Goal: Navigation & Orientation: Find specific page/section

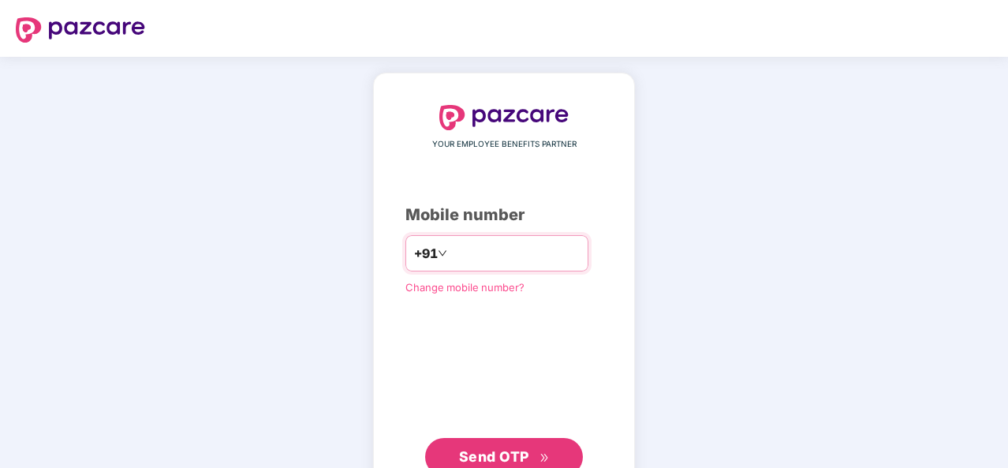
type input "**********"
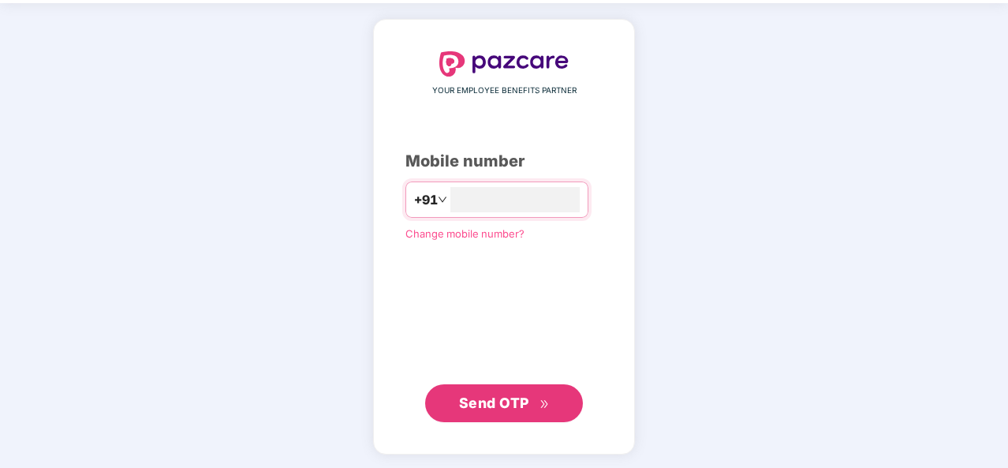
scroll to position [53, 0]
click at [482, 409] on span "Send OTP" at bounding box center [494, 402] width 70 height 17
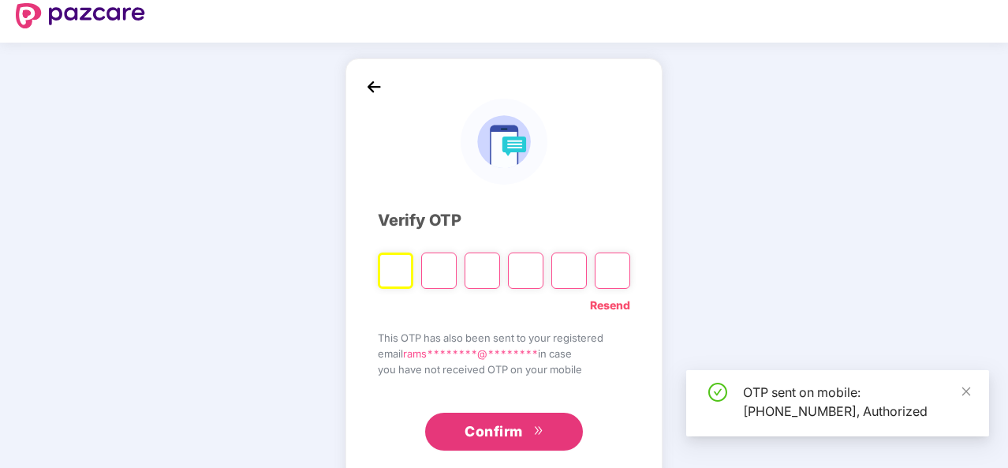
scroll to position [0, 0]
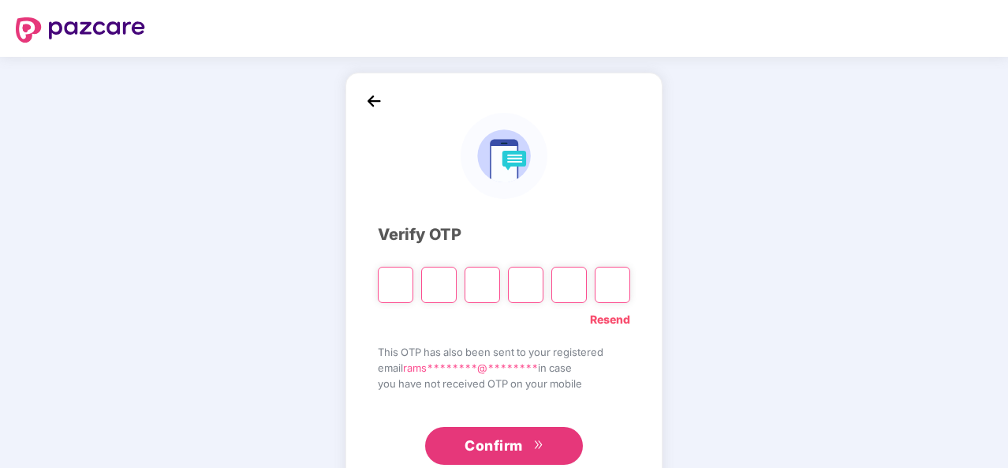
type input "*"
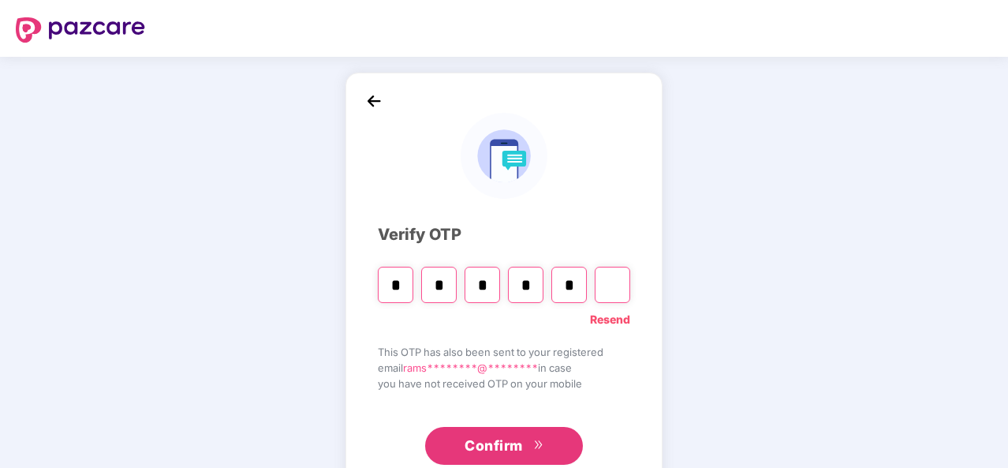
type input "*"
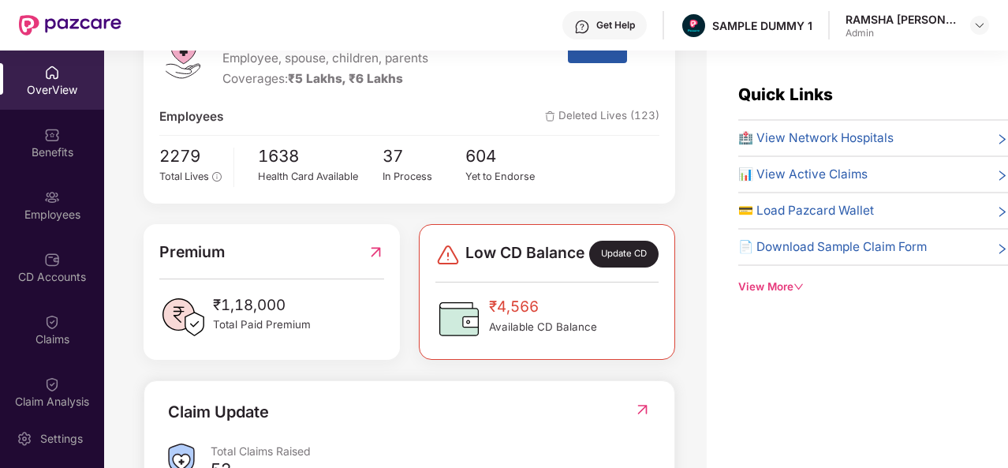
scroll to position [302, 0]
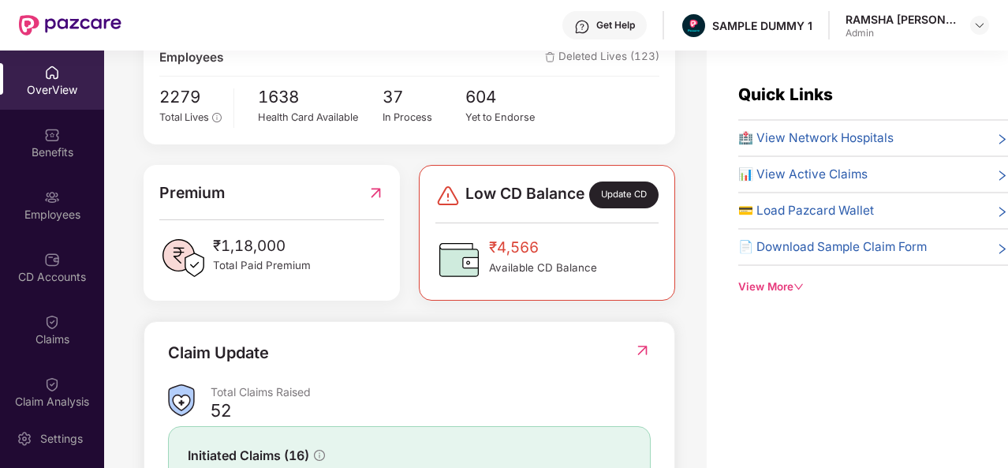
click at [615, 208] on div "Update CD" at bounding box center [623, 194] width 69 height 27
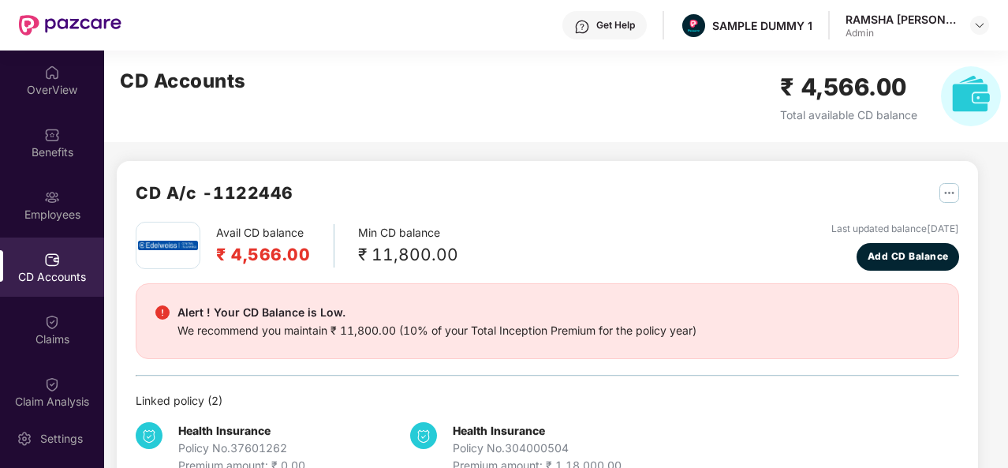
scroll to position [43, 0]
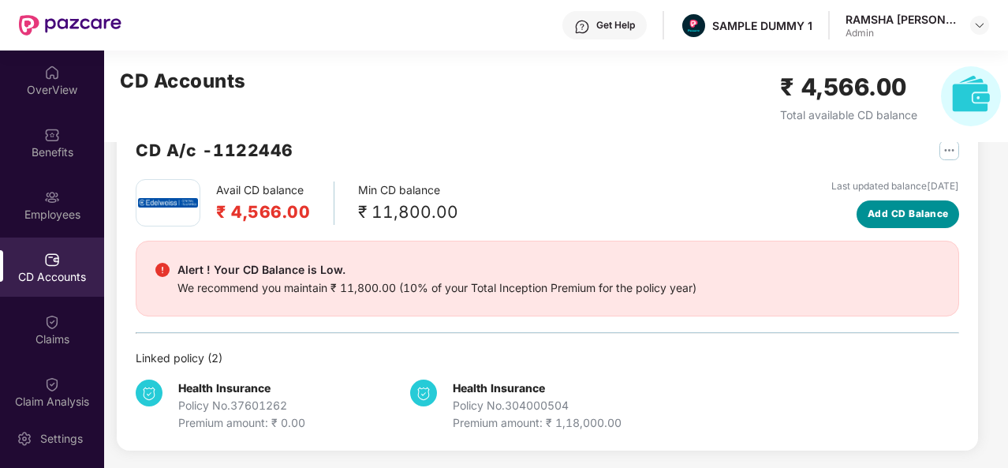
click at [914, 207] on span "Add CD Balance" at bounding box center [908, 214] width 81 height 15
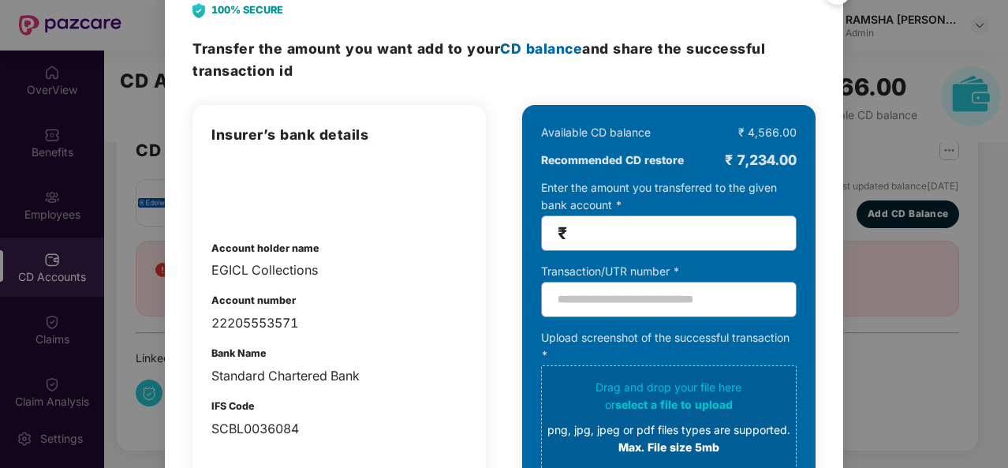
scroll to position [38, 0]
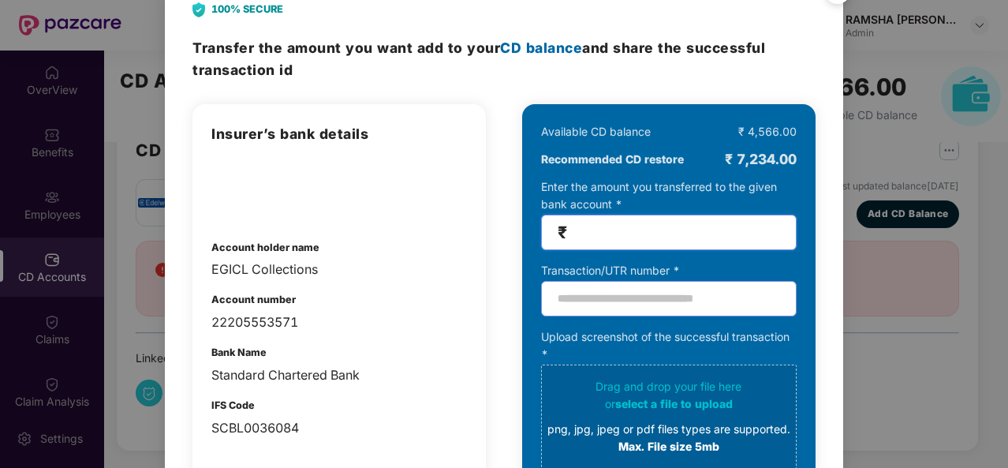
click at [649, 228] on input "number" at bounding box center [675, 232] width 210 height 18
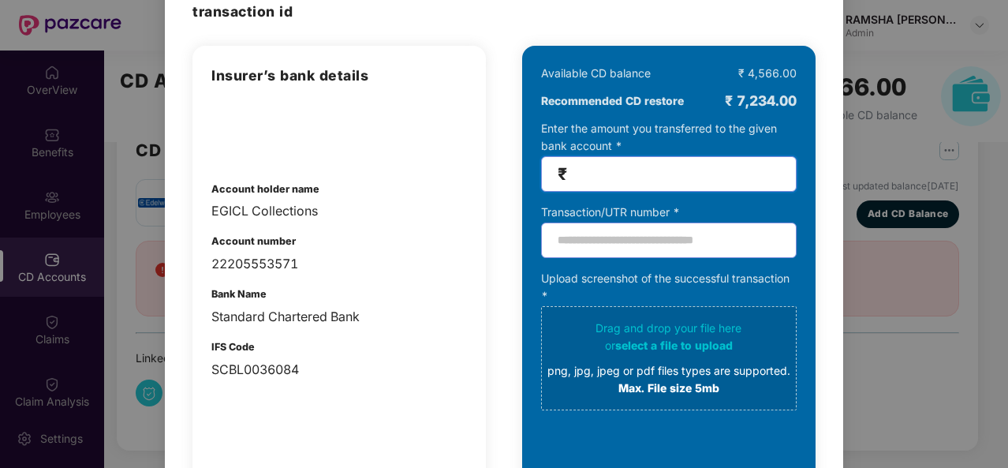
scroll to position [0, 0]
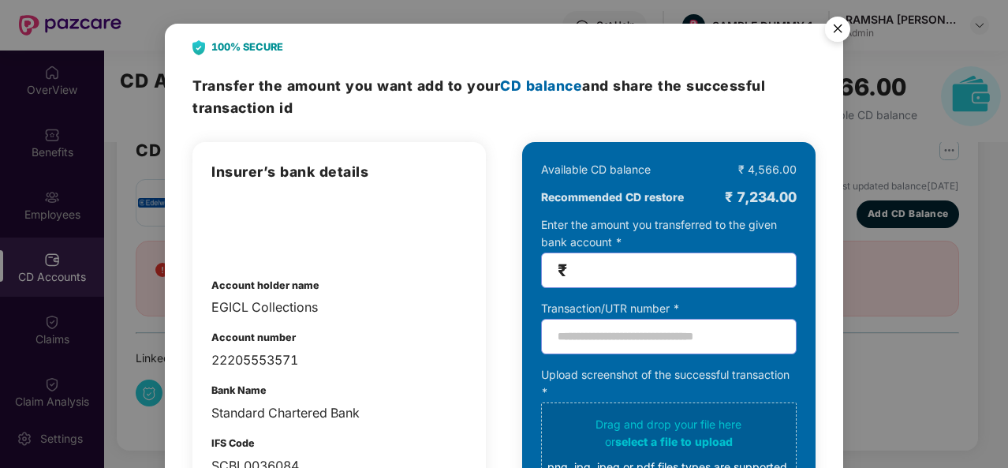
click at [832, 28] on img "Close" at bounding box center [838, 31] width 44 height 44
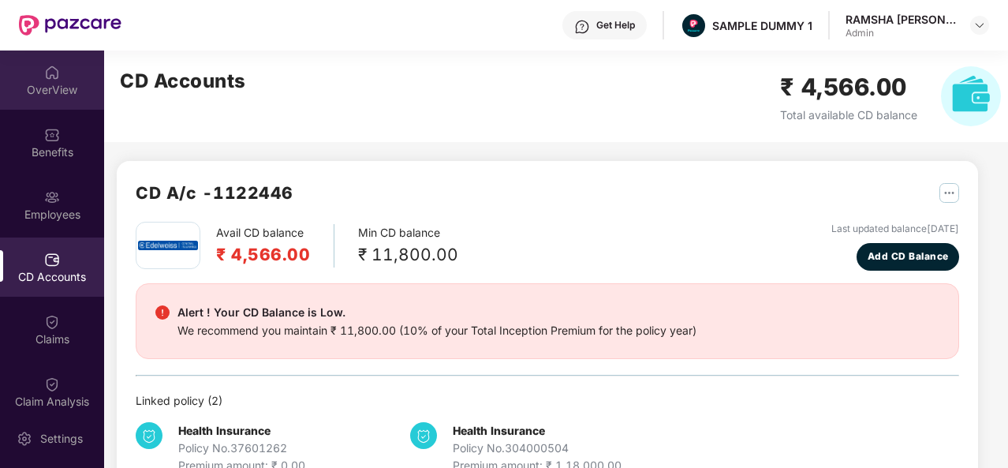
click at [46, 89] on div "OverView" at bounding box center [52, 90] width 104 height 16
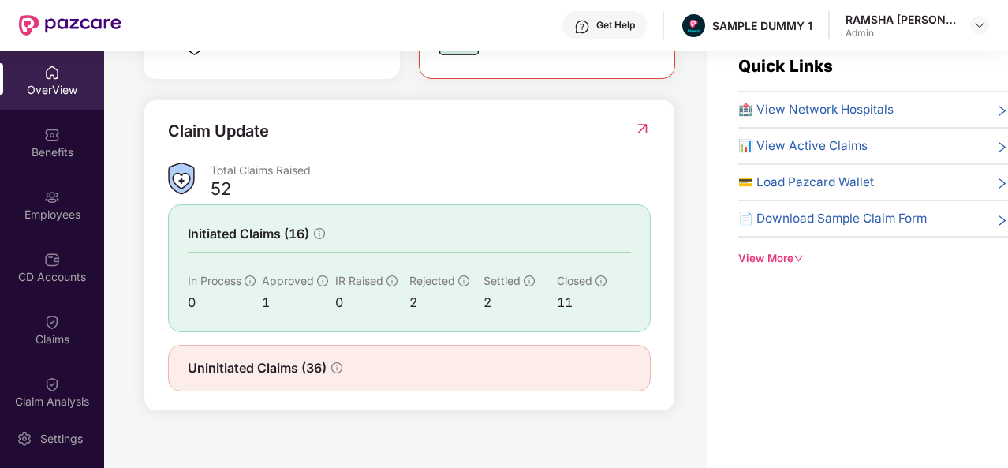
scroll to position [50, 0]
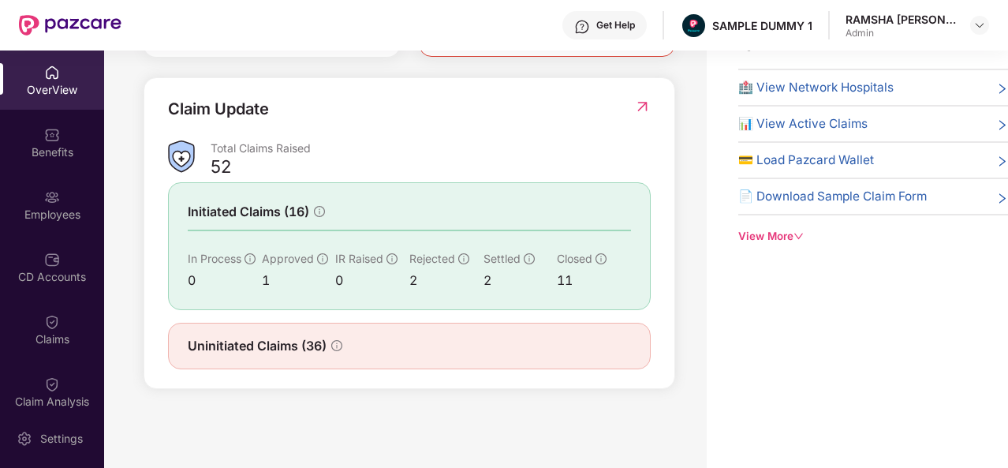
click at [645, 103] on img at bounding box center [642, 107] width 17 height 16
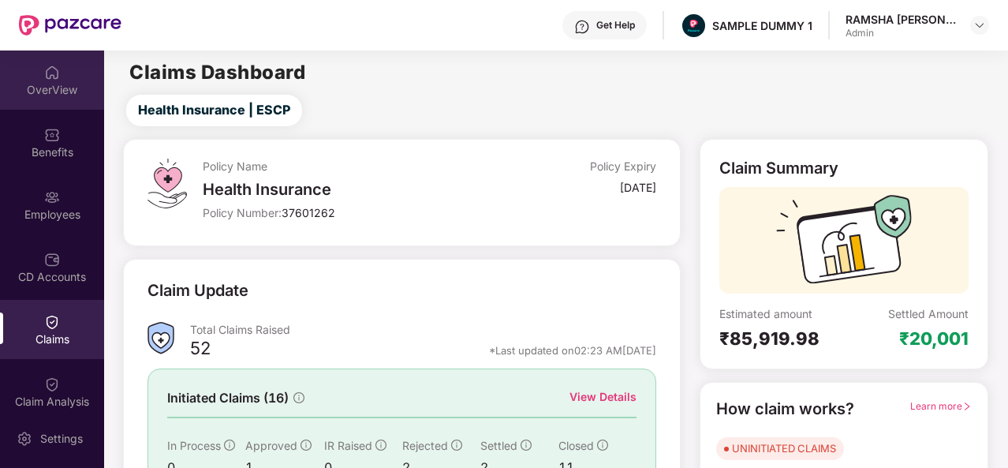
click at [74, 88] on div "OverView" at bounding box center [52, 90] width 104 height 16
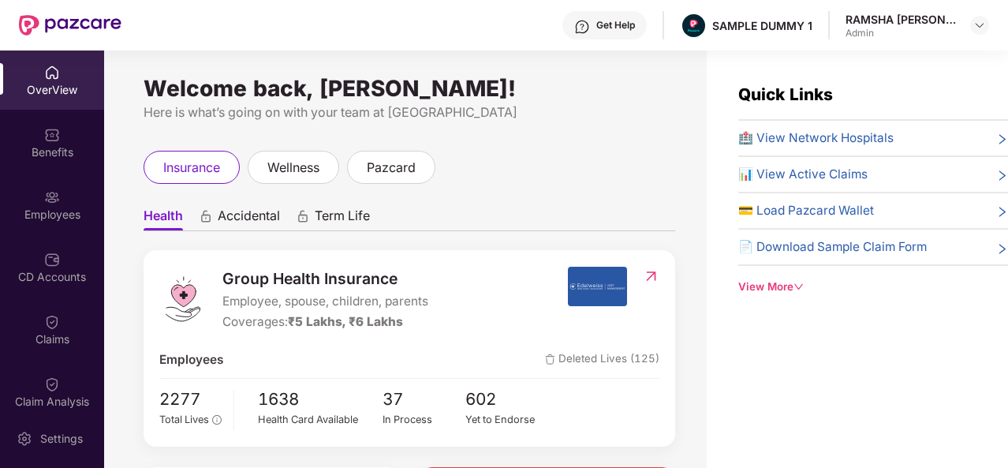
drag, startPoint x: 836, startPoint y: 210, endPoint x: 868, endPoint y: 211, distance: 31.6
click at [868, 211] on span "💳 Load Pazcard Wallet" at bounding box center [806, 210] width 136 height 19
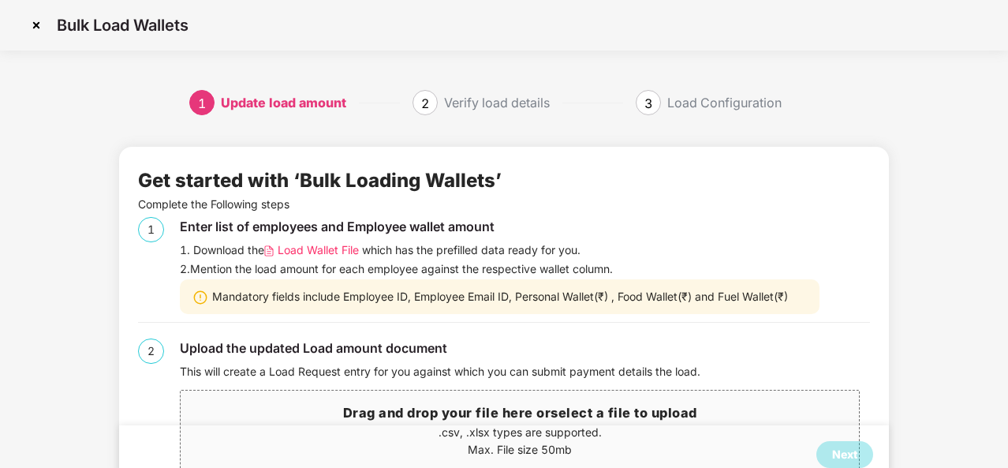
scroll to position [47, 0]
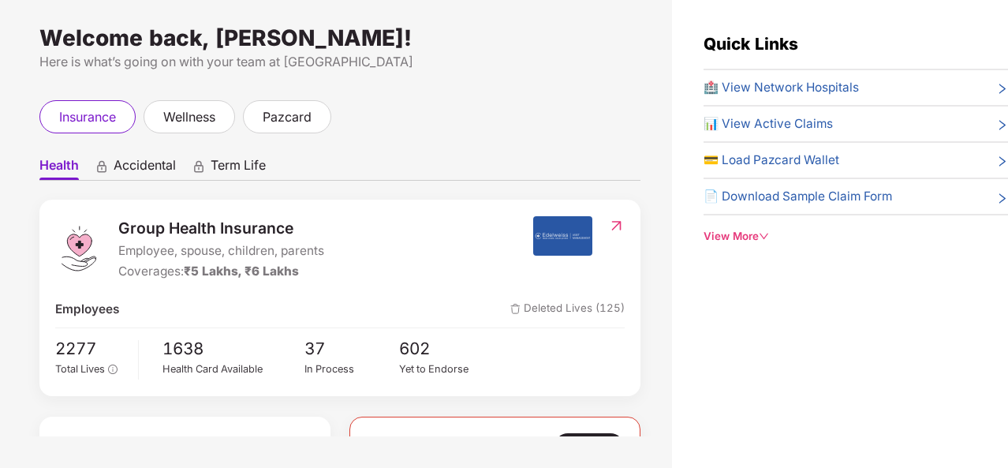
click at [748, 231] on div "View More" at bounding box center [856, 236] width 305 height 17
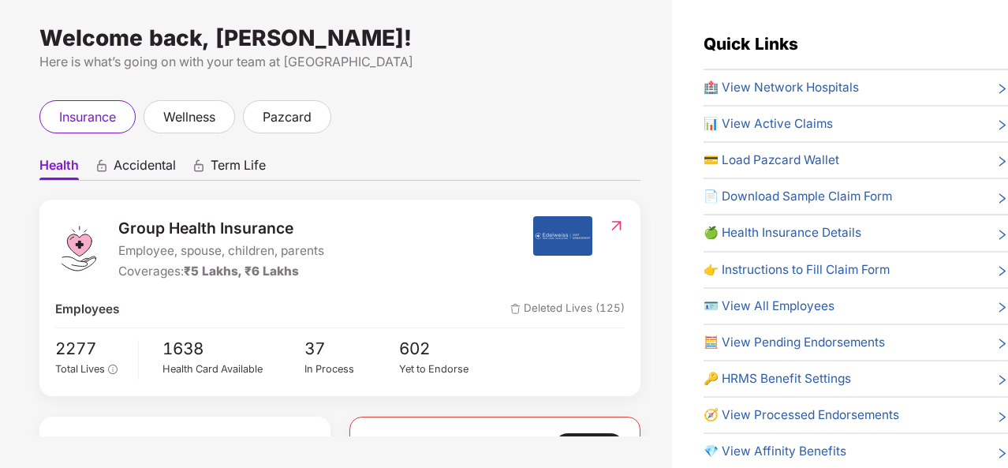
click at [808, 229] on span "🍏 Health Insurance Details" at bounding box center [783, 232] width 158 height 19
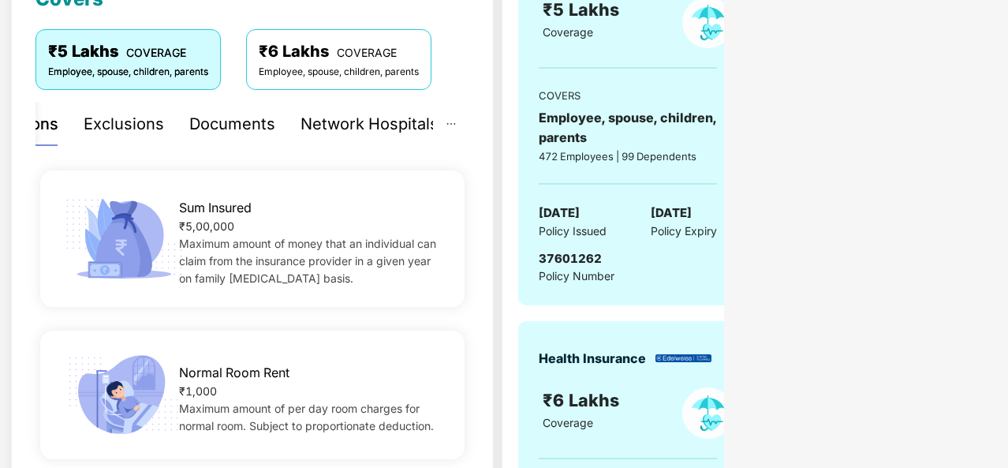
scroll to position [246, 0]
click at [128, 127] on div "Exclusions" at bounding box center [124, 123] width 80 height 24
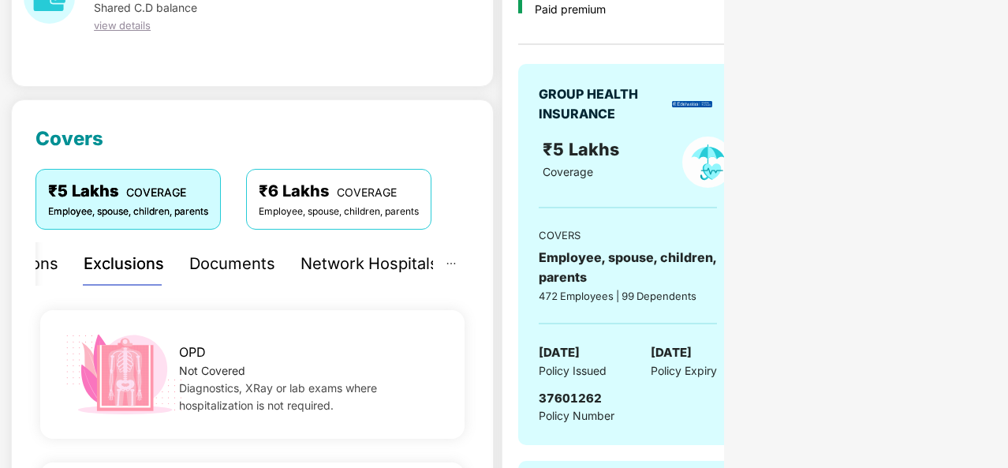
scroll to position [106, 0]
click at [227, 256] on div "Documents" at bounding box center [232, 264] width 86 height 24
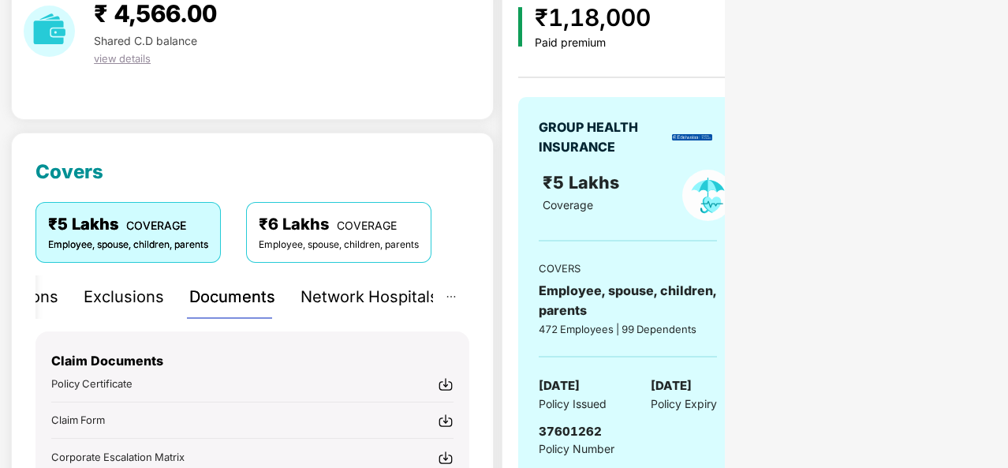
scroll to position [52, 0]
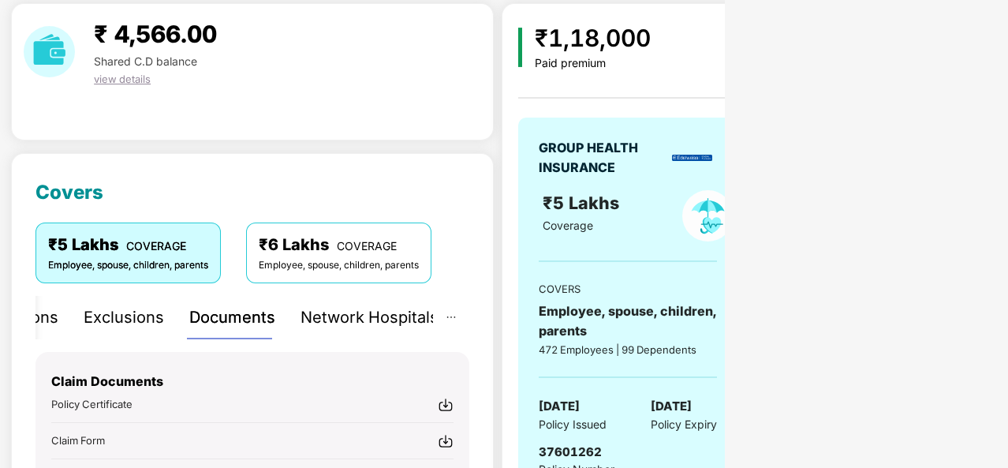
click at [366, 308] on div "Network Hospitals" at bounding box center [370, 317] width 138 height 24
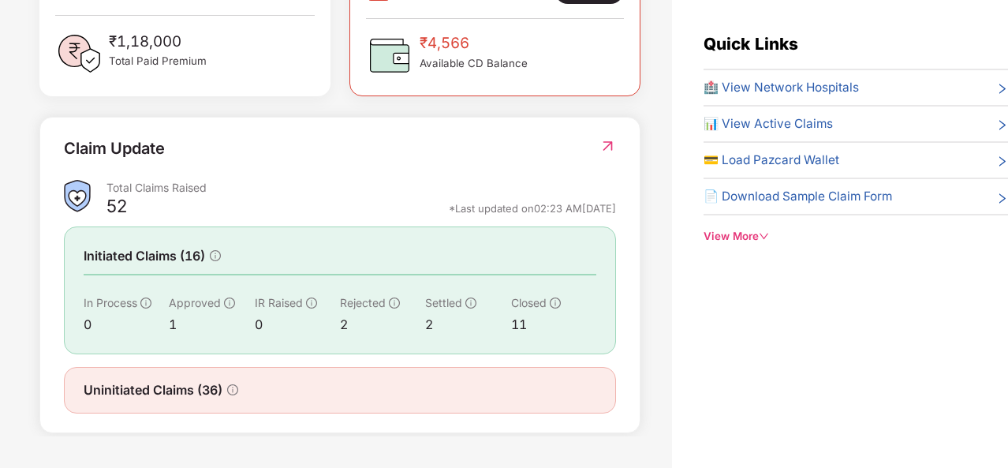
scroll to position [0, 0]
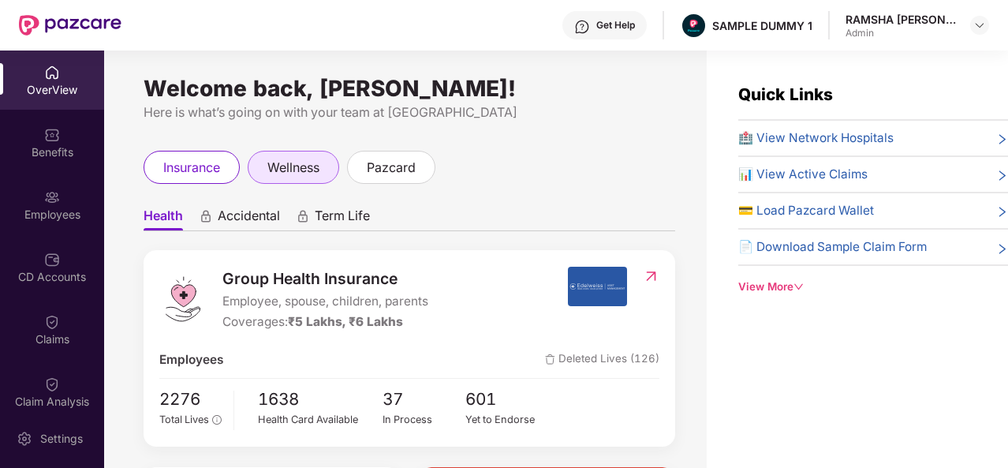
click at [281, 165] on span "wellness" at bounding box center [293, 168] width 52 height 20
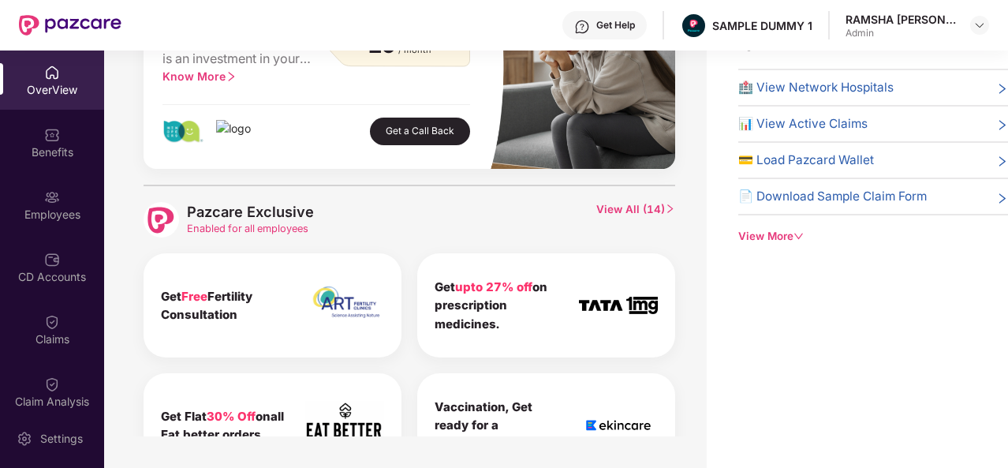
scroll to position [574, 0]
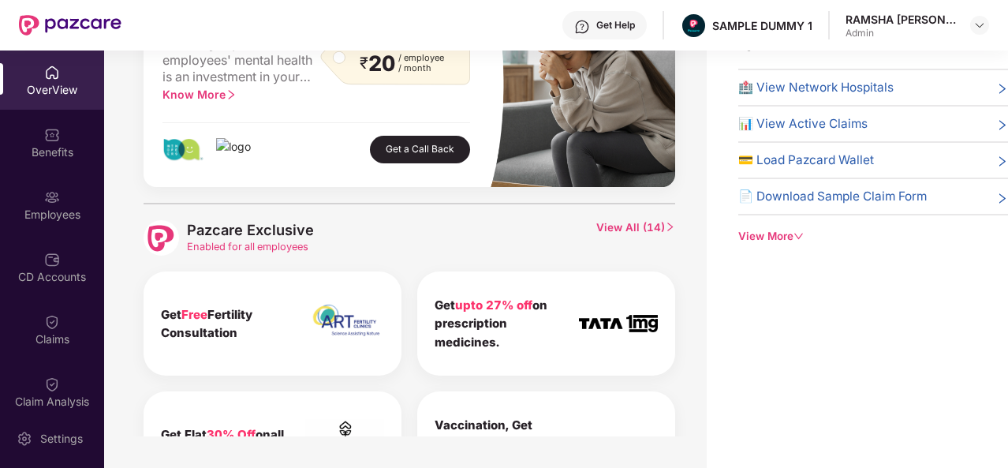
click at [642, 218] on div "Pazcare Exclusive Enabled for all employees View All ( 14 ) Get Free Fertility …" at bounding box center [410, 412] width 532 height 418
click at [644, 222] on span "View All ( 14 )" at bounding box center [635, 238] width 79 height 36
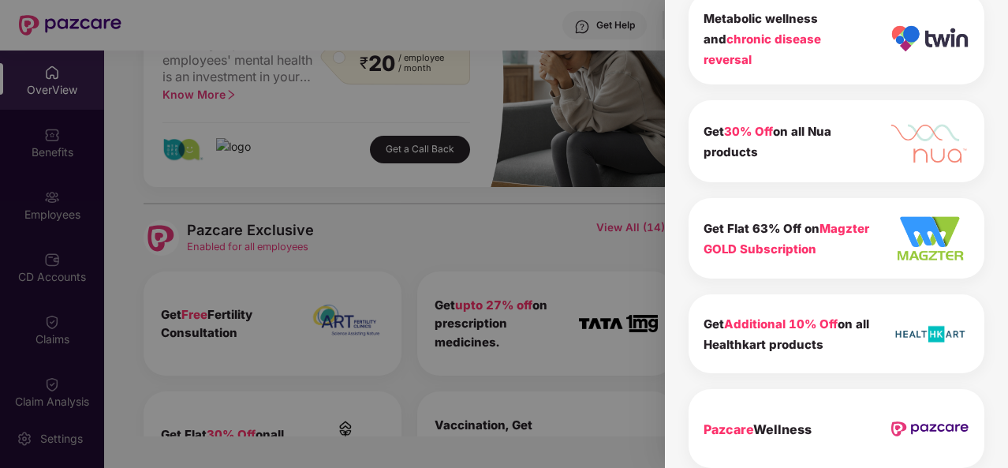
scroll to position [1030, 0]
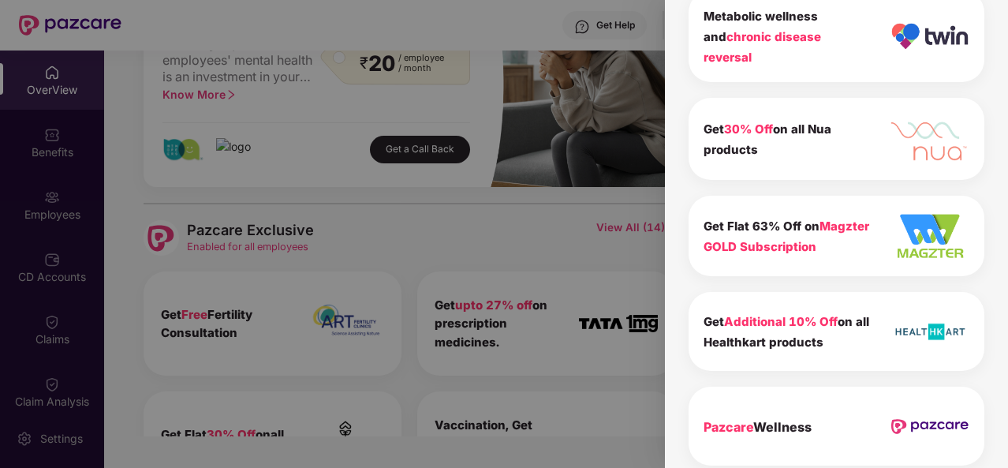
click at [768, 419] on b "Pazcare Wellness" at bounding box center [758, 427] width 108 height 16
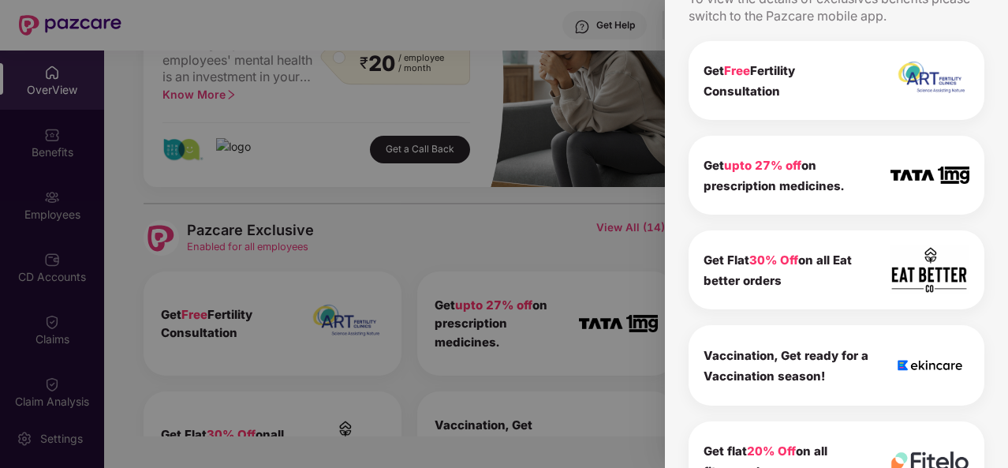
scroll to position [0, 0]
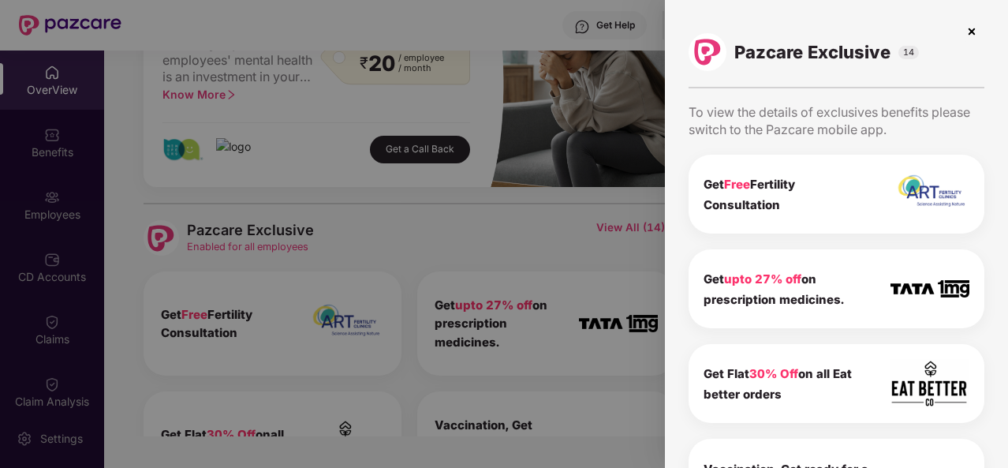
click at [966, 30] on img at bounding box center [971, 31] width 25 height 25
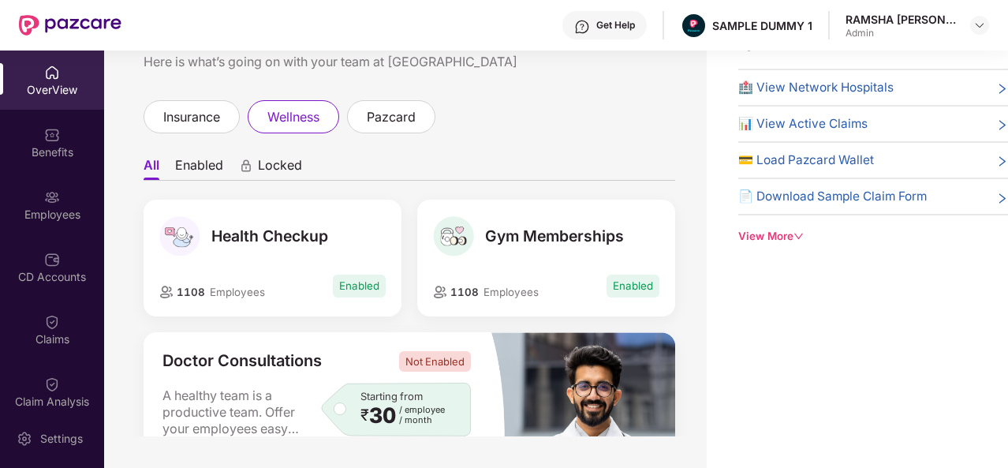
click at [346, 271] on div "Health Checkup 1108 Employees Enabled" at bounding box center [273, 258] width 258 height 117
click at [253, 241] on span "Health Checkup" at bounding box center [269, 235] width 117 height 19
click at [169, 242] on img at bounding box center [179, 236] width 40 height 40
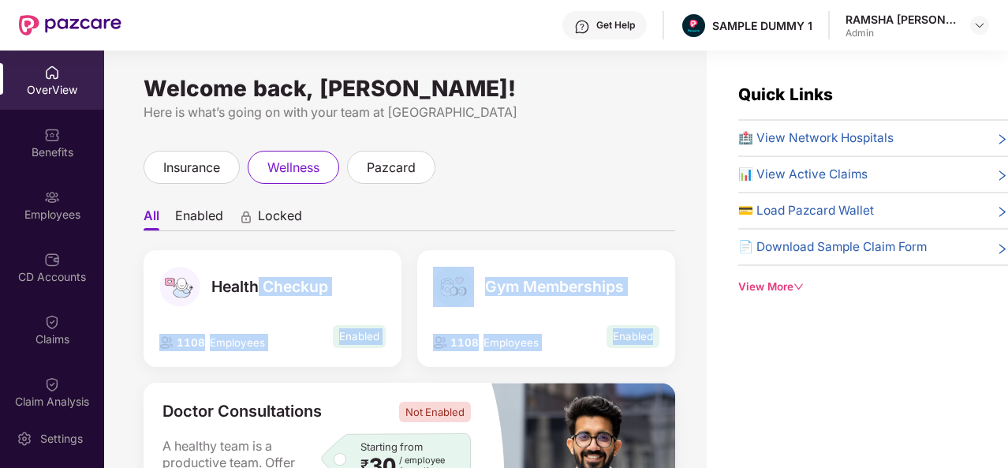
drag, startPoint x: 684, startPoint y: 341, endPoint x: 255, endPoint y: 255, distance: 437.7
click at [255, 255] on div "Welcome back, [PERSON_NAME]! Here is what’s going on with your team at Pazcare …" at bounding box center [405, 268] width 603 height 436
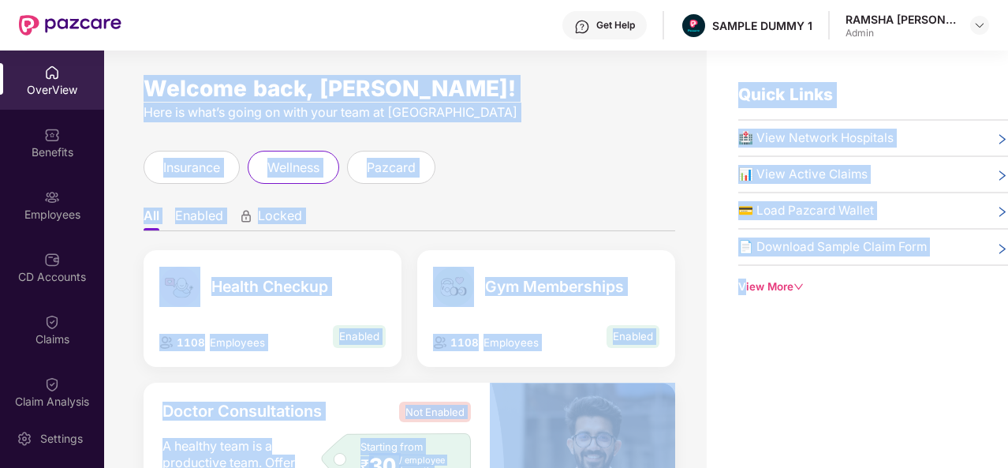
drag, startPoint x: 136, startPoint y: 80, endPoint x: 741, endPoint y: 396, distance: 681.8
click at [741, 396] on div "Welcome back, [PERSON_NAME]! Here is what’s going on with your team at Pazcare …" at bounding box center [556, 284] width 904 height 468
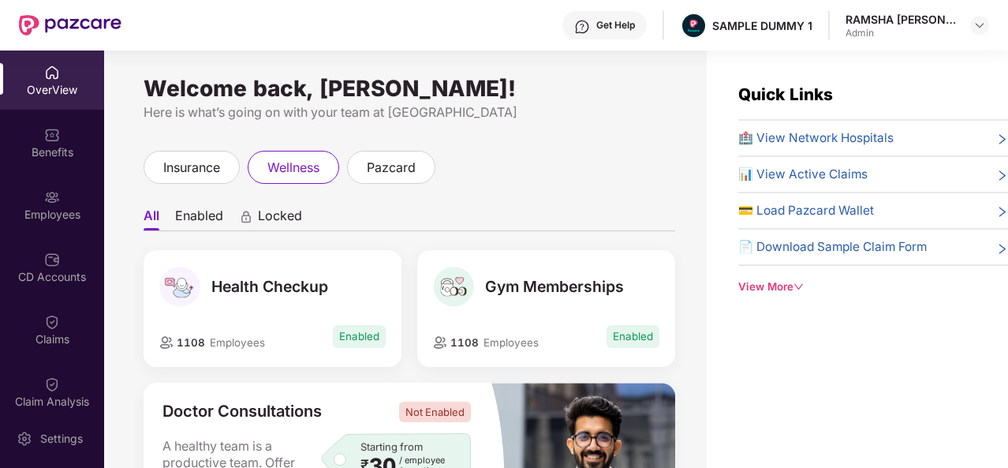
click at [779, 287] on div "View More" at bounding box center [873, 287] width 270 height 17
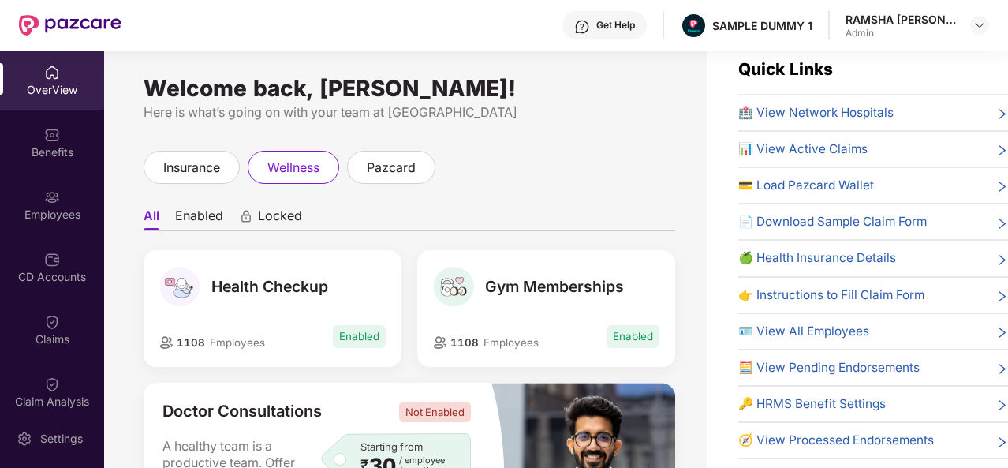
scroll to position [50, 0]
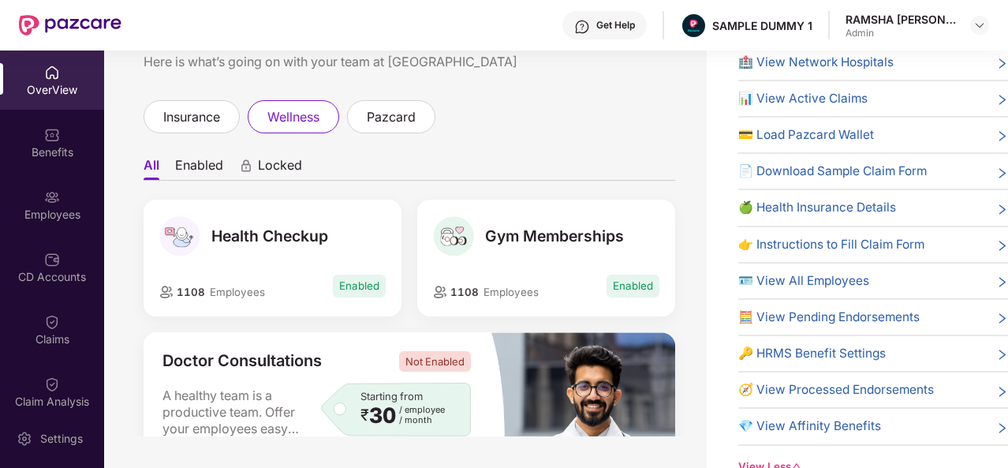
click at [779, 458] on div "View Less" at bounding box center [873, 466] width 270 height 17
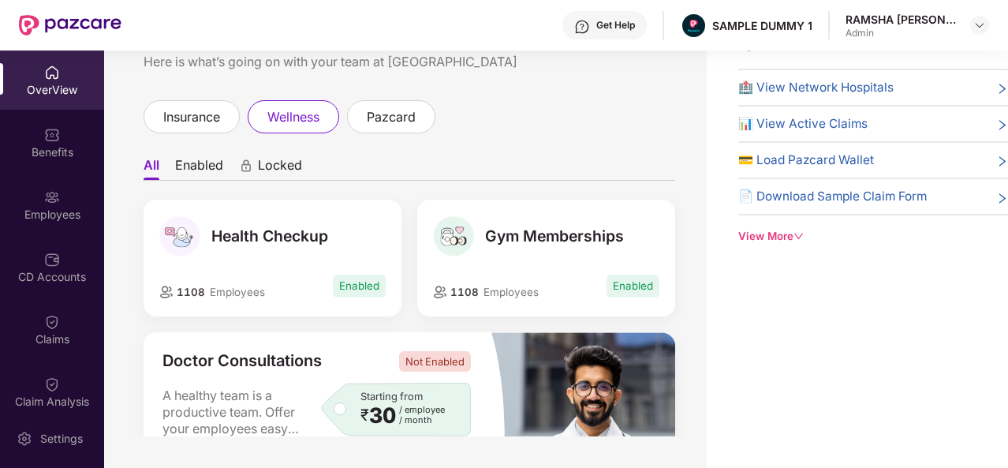
scroll to position [0, 0]
click at [783, 231] on div "View More" at bounding box center [873, 236] width 270 height 17
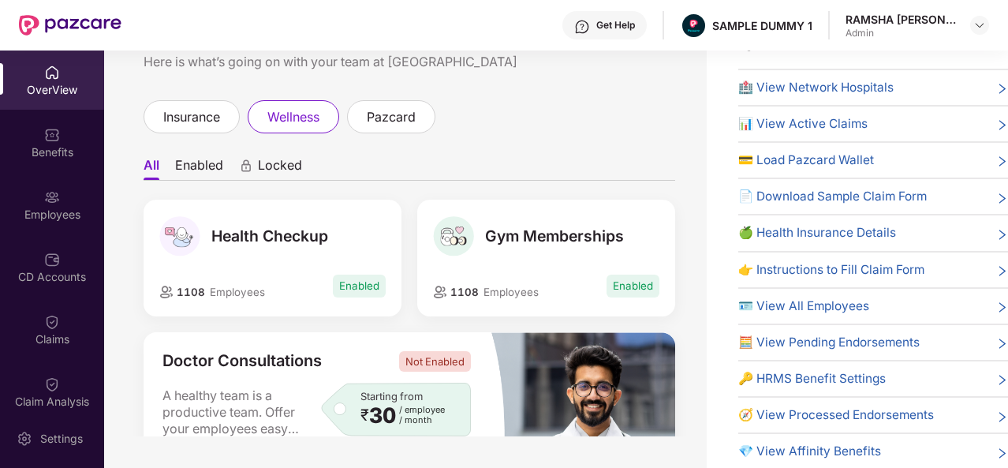
scroll to position [25, 0]
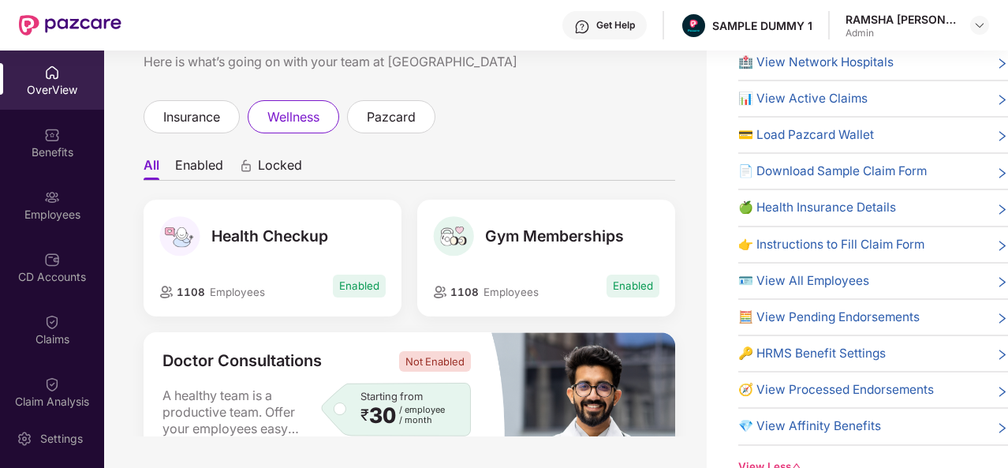
click at [774, 458] on div "View Less" at bounding box center [873, 466] width 270 height 17
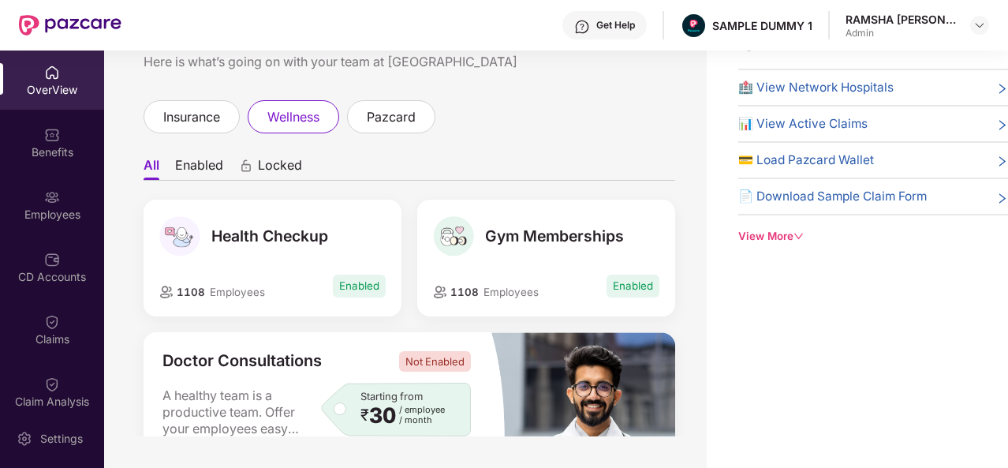
scroll to position [0, 0]
click at [769, 236] on div "View More" at bounding box center [873, 236] width 270 height 17
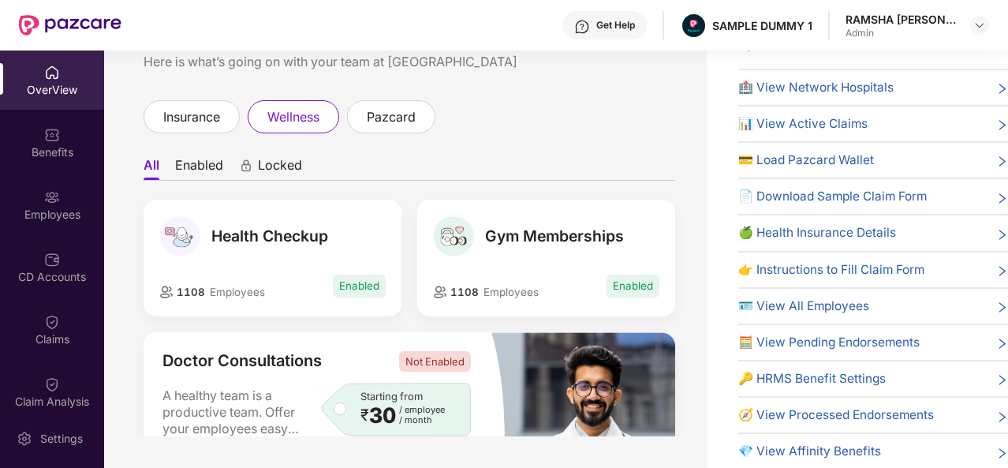
scroll to position [25, 0]
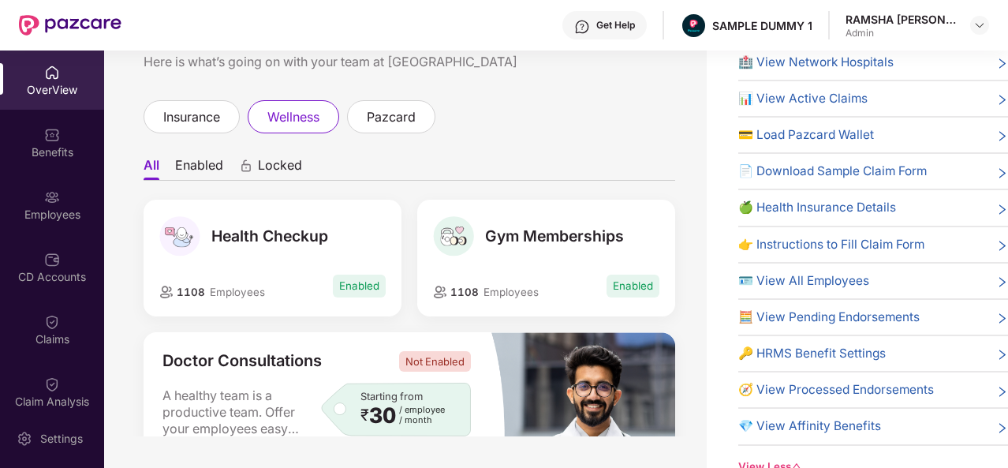
click at [759, 458] on div "View Less" at bounding box center [873, 466] width 270 height 17
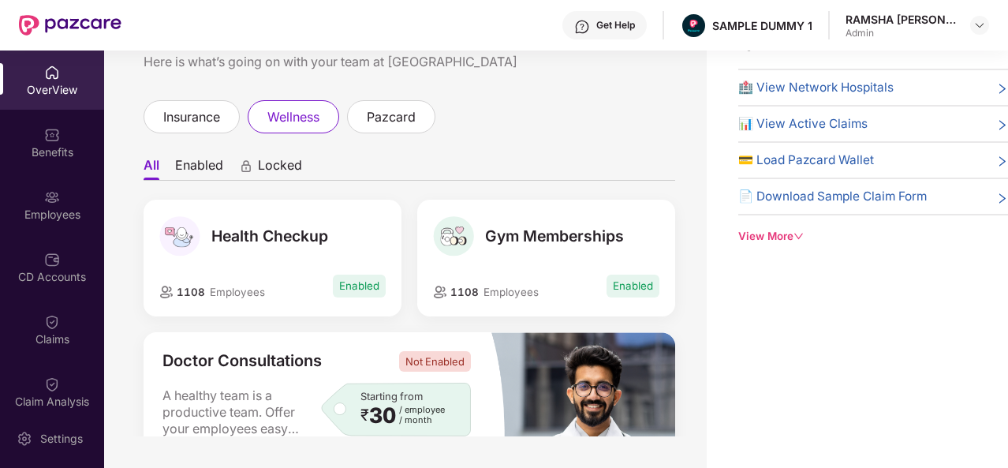
scroll to position [0, 0]
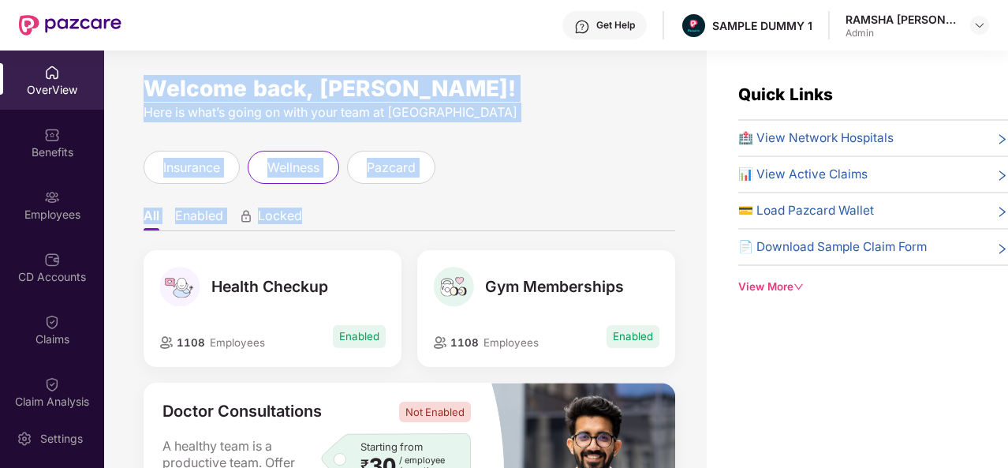
drag, startPoint x: 148, startPoint y: 84, endPoint x: 535, endPoint y: 187, distance: 400.0
click at [535, 187] on div "Welcome back, [PERSON_NAME]! Here is what’s going on with your team at Pazcare …" at bounding box center [405, 268] width 603 height 436
click at [562, 217] on ul "All Enabled Locked" at bounding box center [410, 216] width 532 height 32
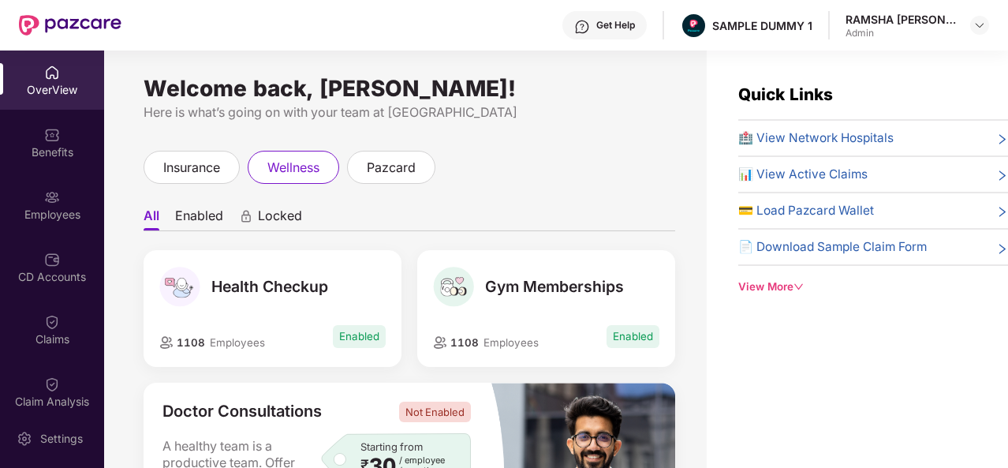
click at [780, 283] on div "View More" at bounding box center [873, 287] width 270 height 17
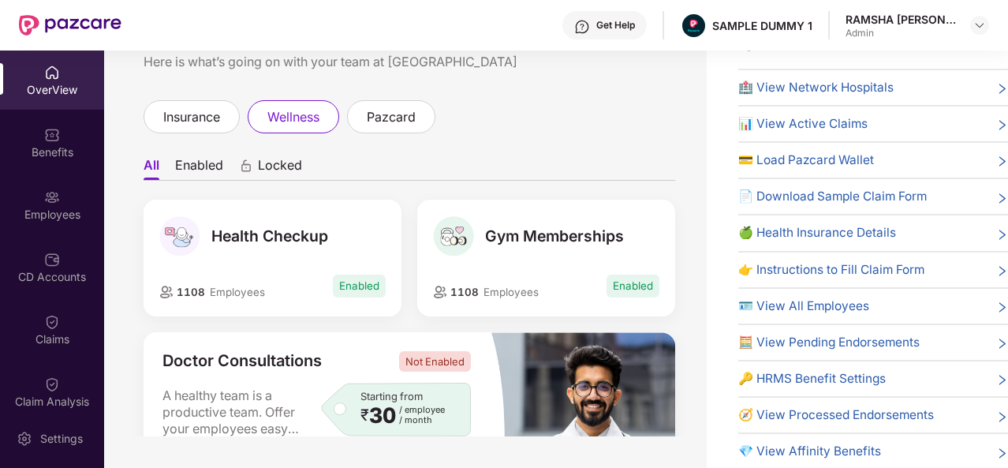
click at [813, 303] on span "🪪 View All Employees" at bounding box center [803, 306] width 131 height 19
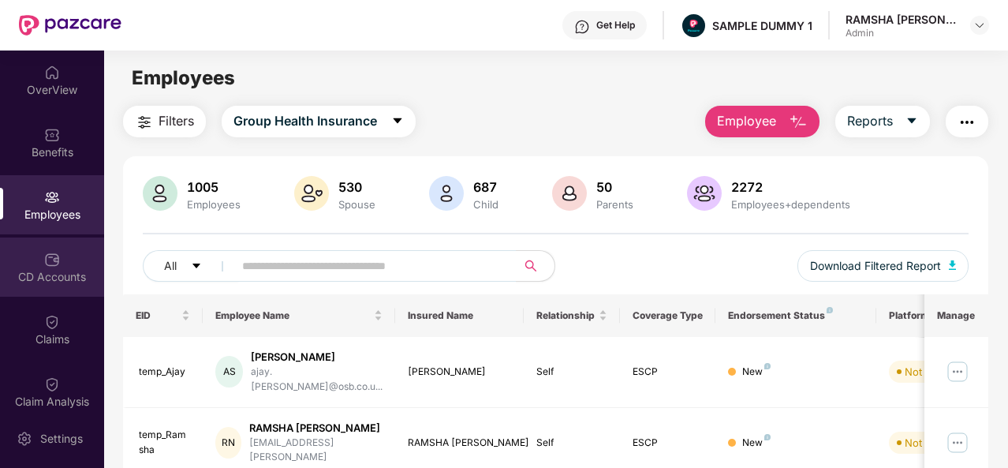
click at [47, 279] on div "CD Accounts" at bounding box center [52, 277] width 104 height 16
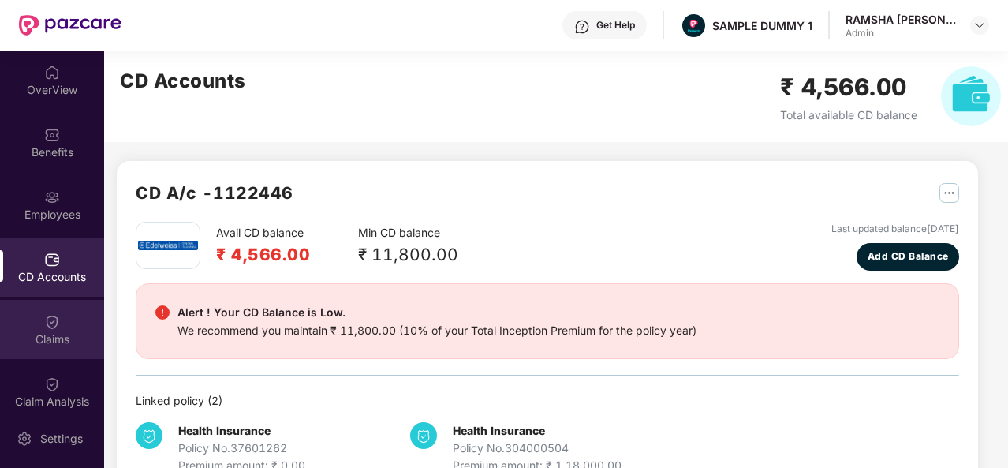
click at [50, 323] on img at bounding box center [52, 322] width 16 height 16
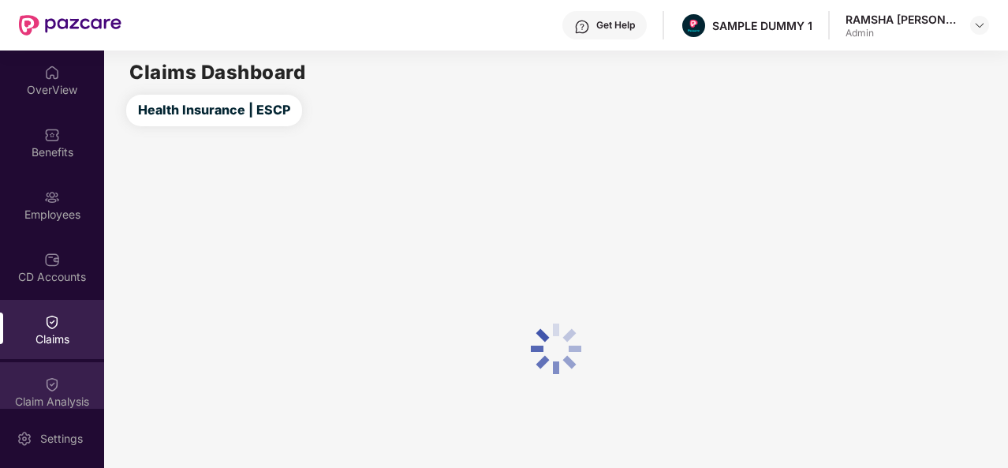
click at [44, 379] on img at bounding box center [52, 384] width 16 height 16
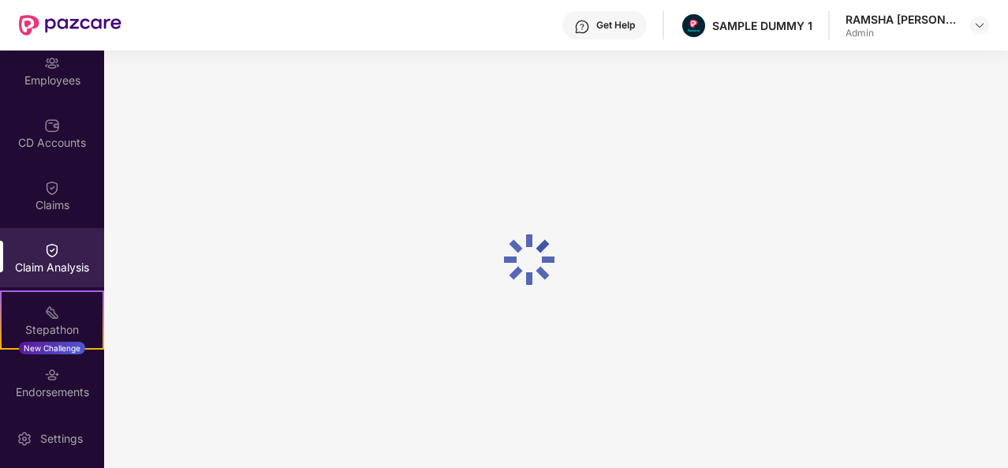
scroll to position [236, 0]
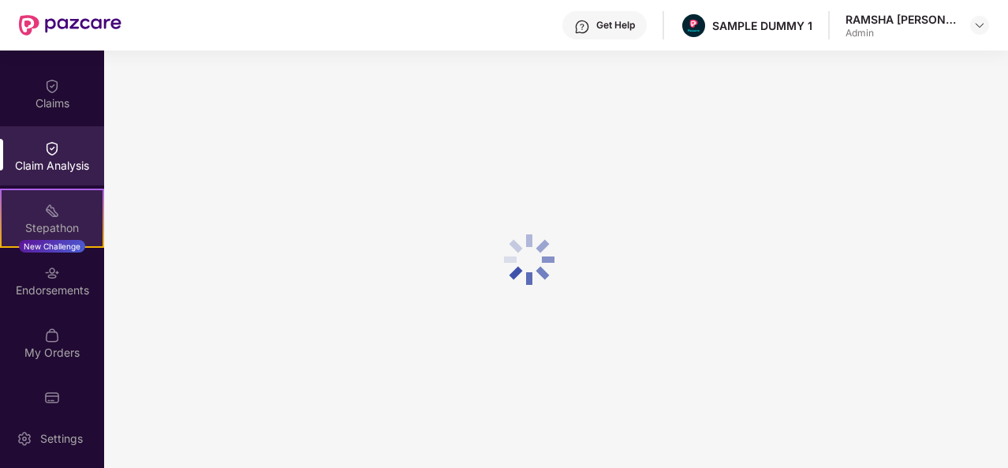
click at [36, 225] on div "Stepathon" at bounding box center [52, 228] width 101 height 16
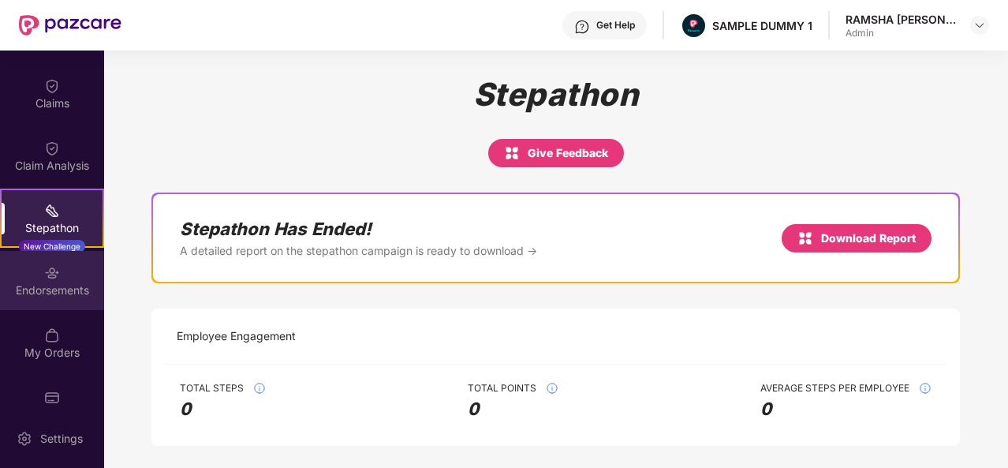
click at [43, 286] on div "Endorsements" at bounding box center [52, 290] width 104 height 16
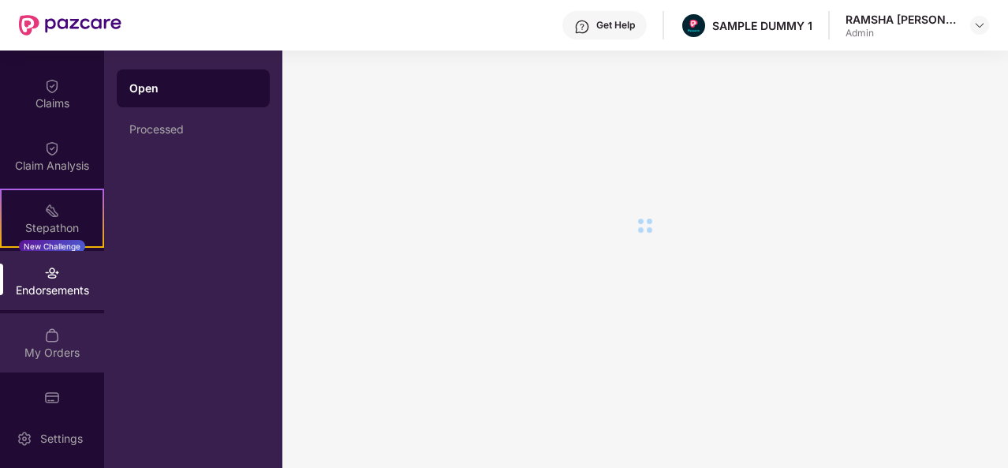
click at [47, 350] on div "My Orders" at bounding box center [52, 353] width 104 height 16
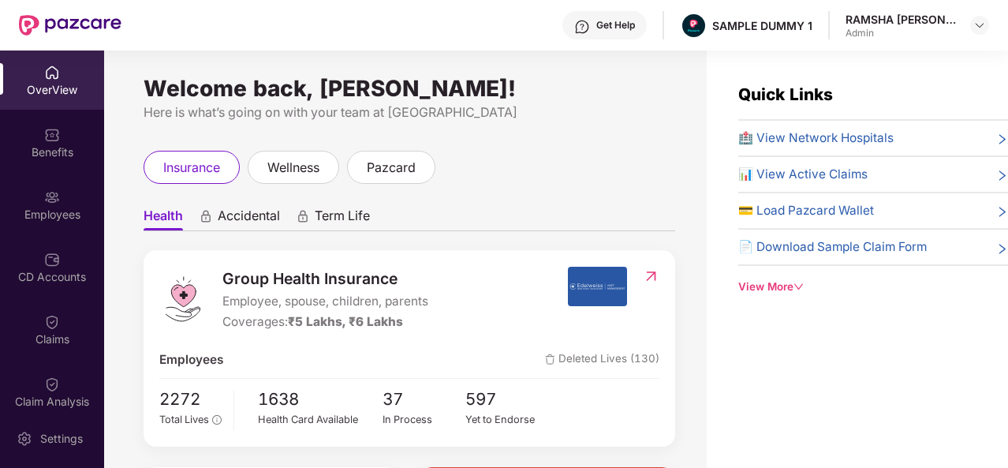
click at [902, 17] on div "RAMSHA [PERSON_NAME]" at bounding box center [901, 19] width 110 height 15
click at [983, 29] on img at bounding box center [980, 25] width 13 height 13
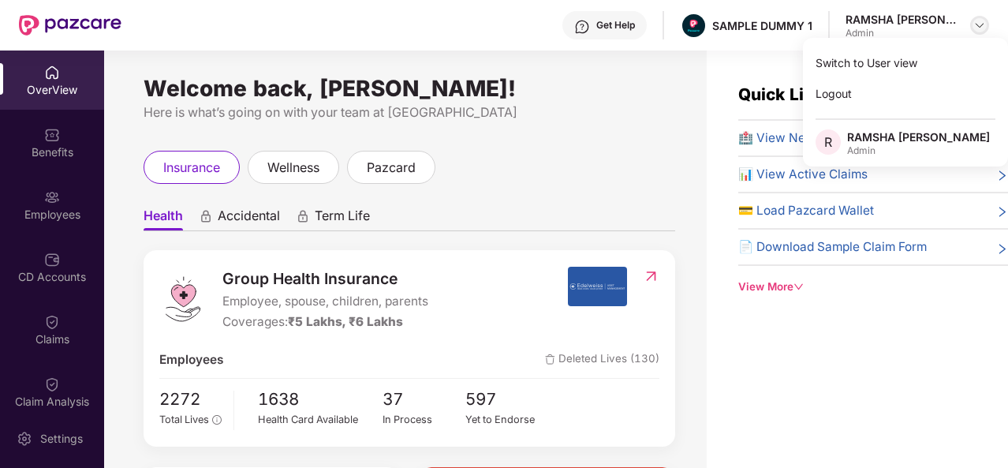
click at [983, 29] on img at bounding box center [980, 25] width 13 height 13
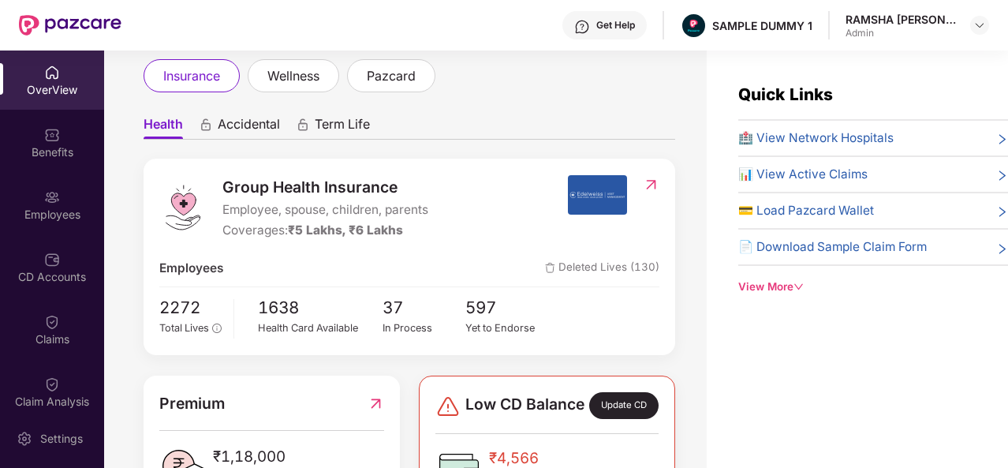
scroll to position [103, 0]
